Goal: Task Accomplishment & Management: Complete application form

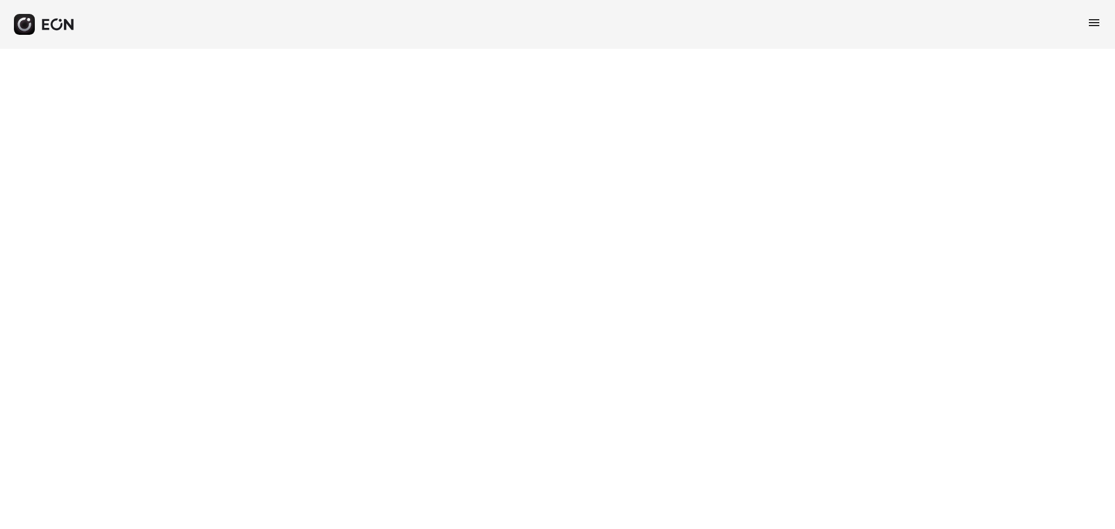
select select "**"
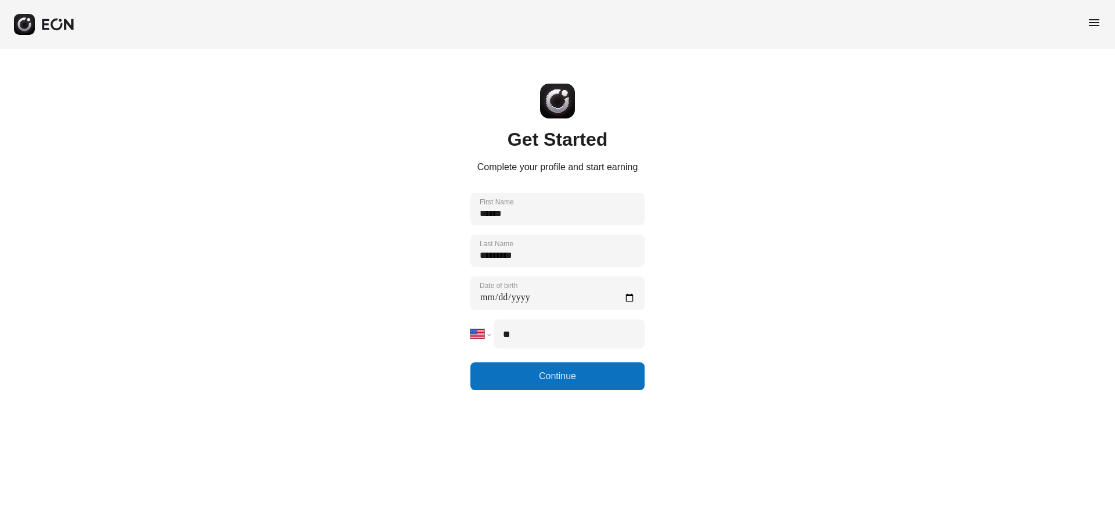
select select "**"
click at [1089, 22] on span "menu" at bounding box center [1094, 23] width 14 height 14
